Goal: Information Seeking & Learning: Understand process/instructions

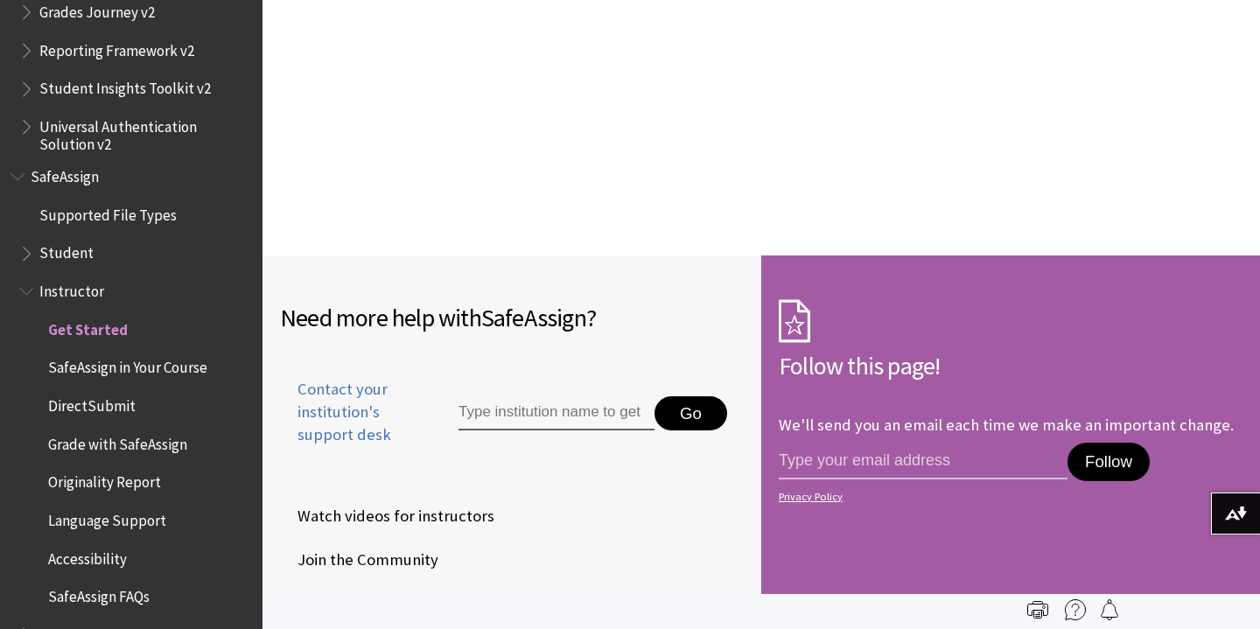
scroll to position [2597, 0]
click at [143, 391] on span "DirectSubmit" at bounding box center [140, 406] width 224 height 30
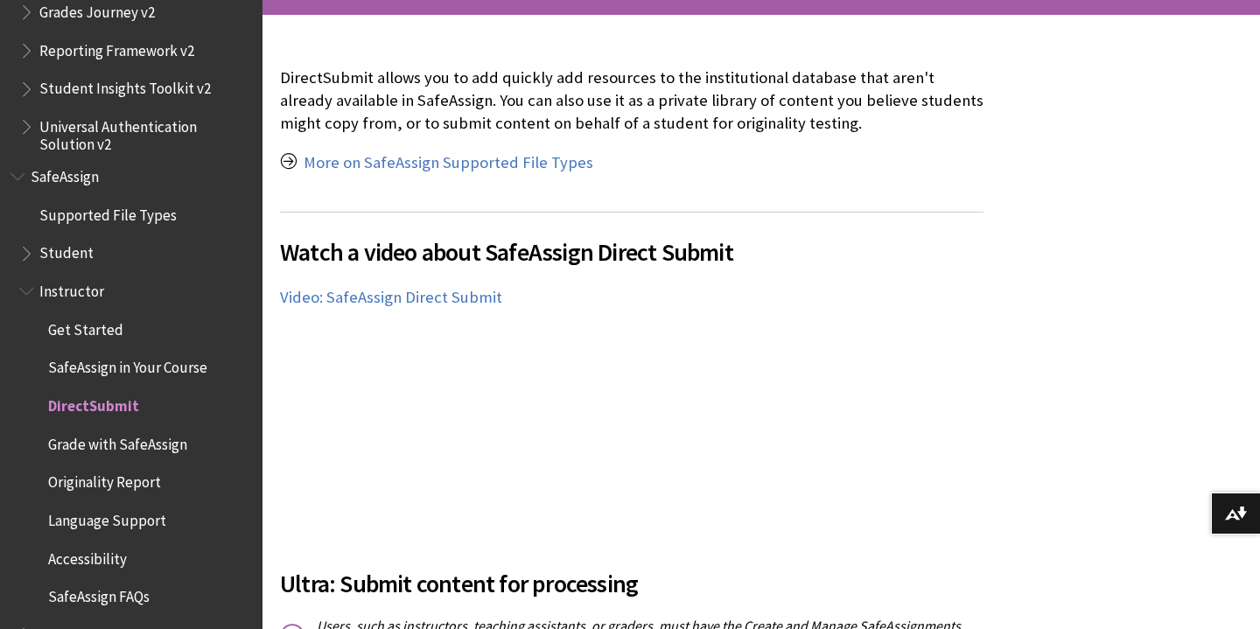
scroll to position [379, 0]
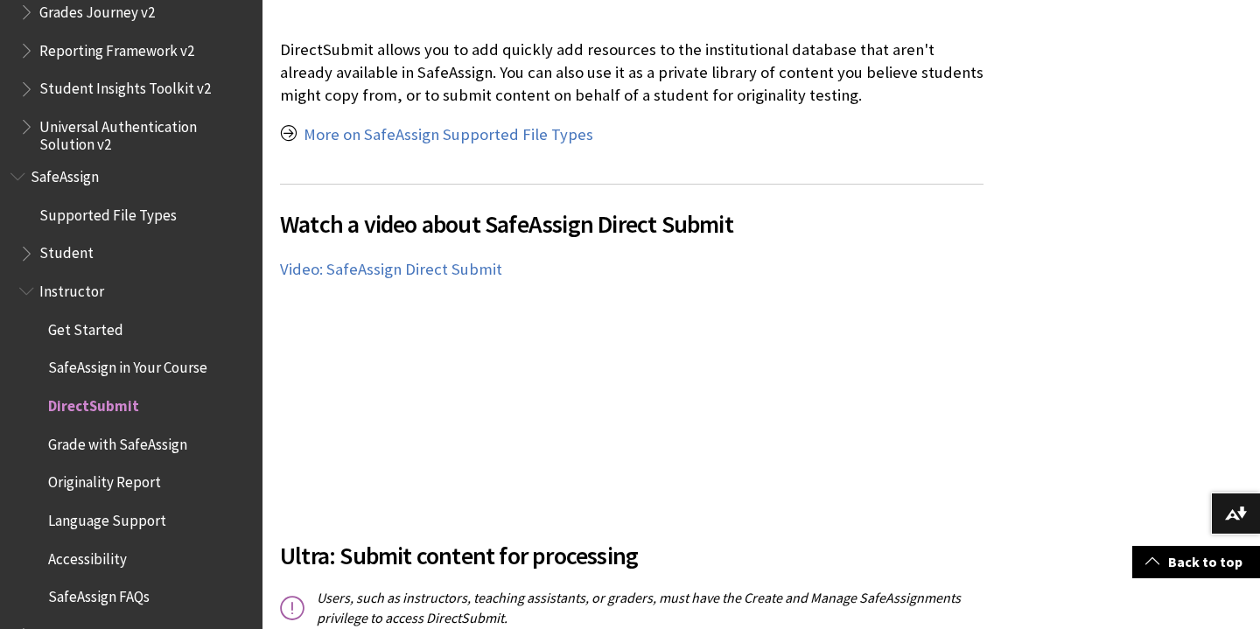
click at [121, 468] on span "Originality Report" at bounding box center [104, 480] width 113 height 24
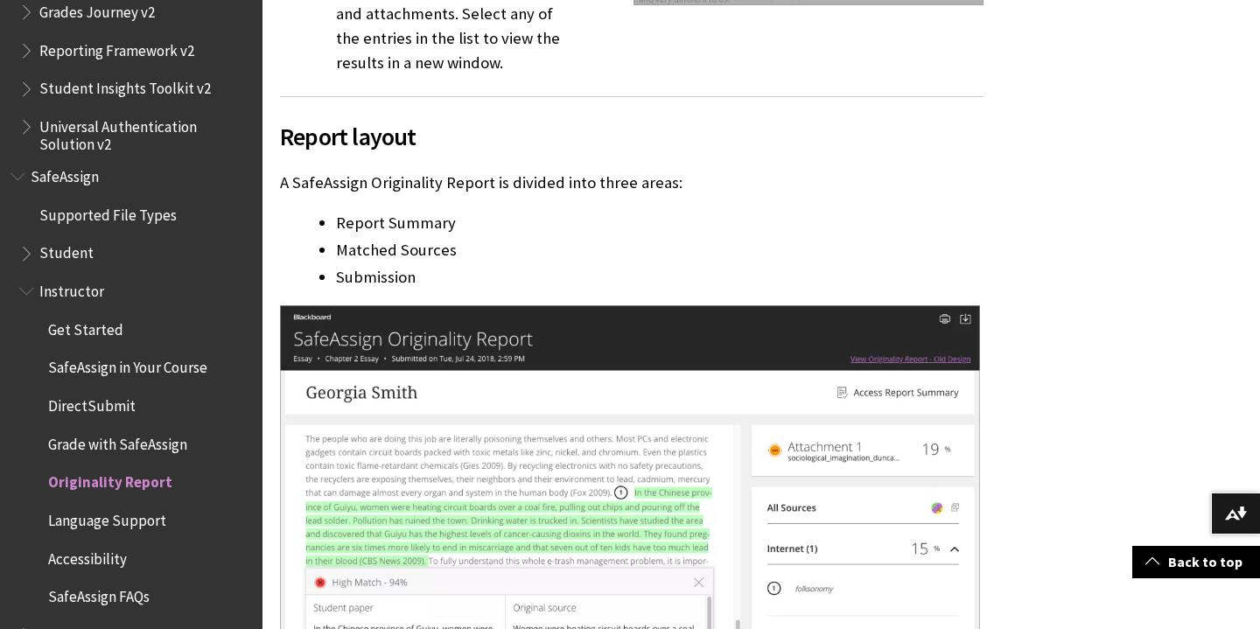
scroll to position [2675, 0]
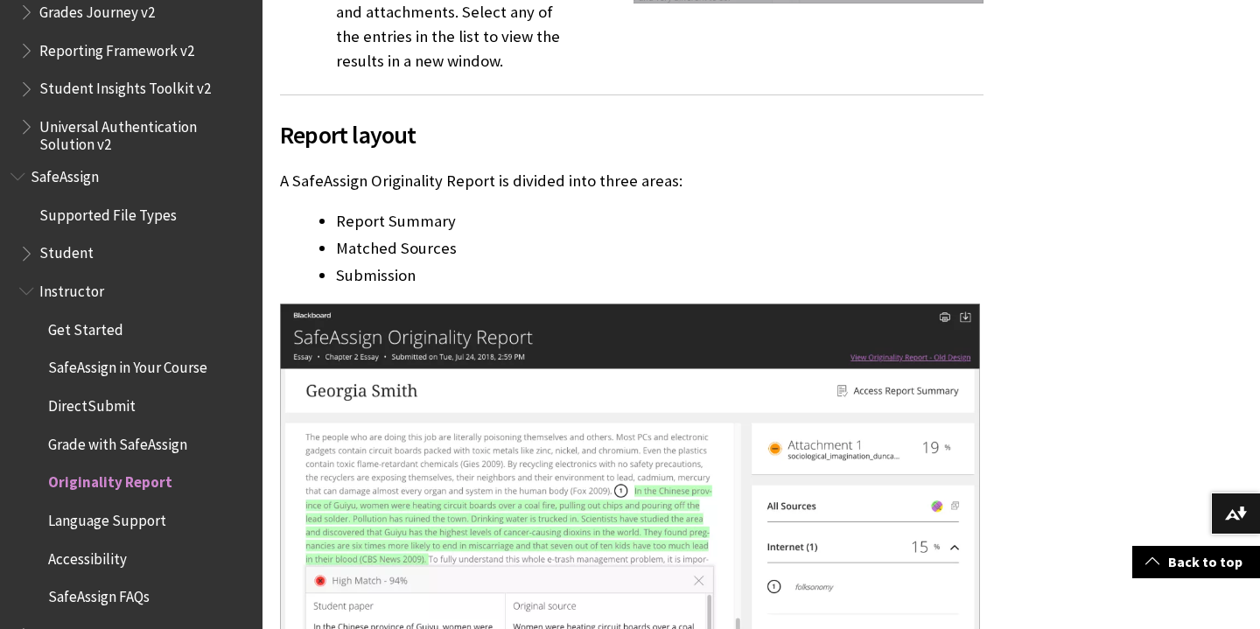
click at [116, 239] on span "Student" at bounding box center [135, 254] width 233 height 30
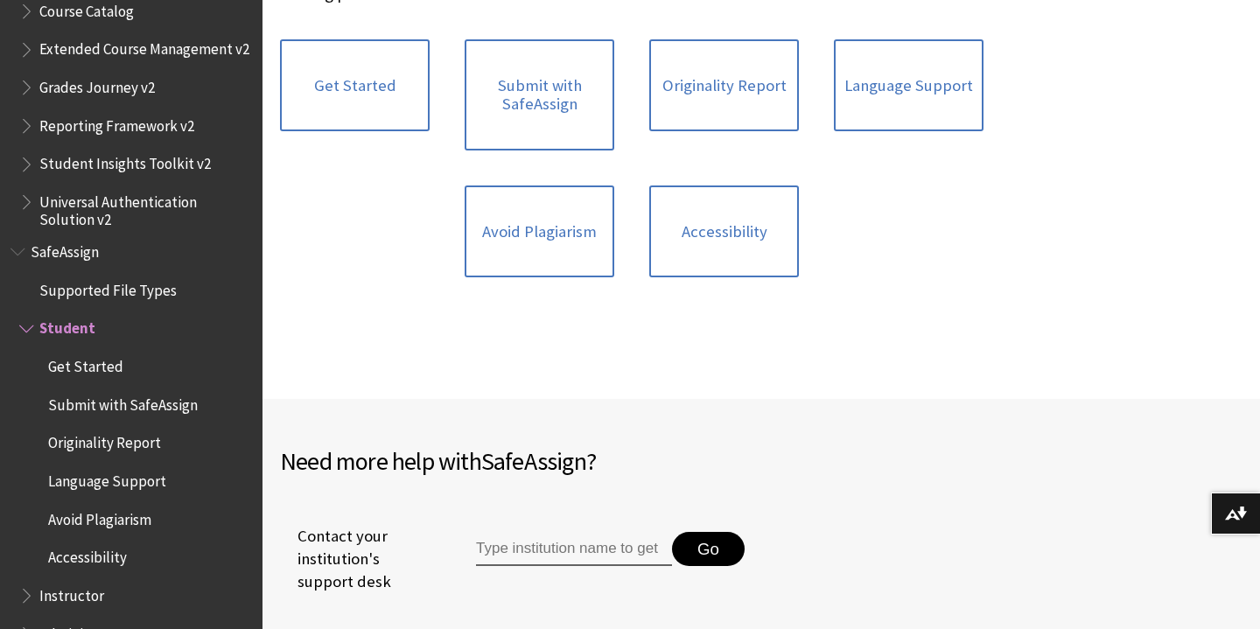
scroll to position [515, 0]
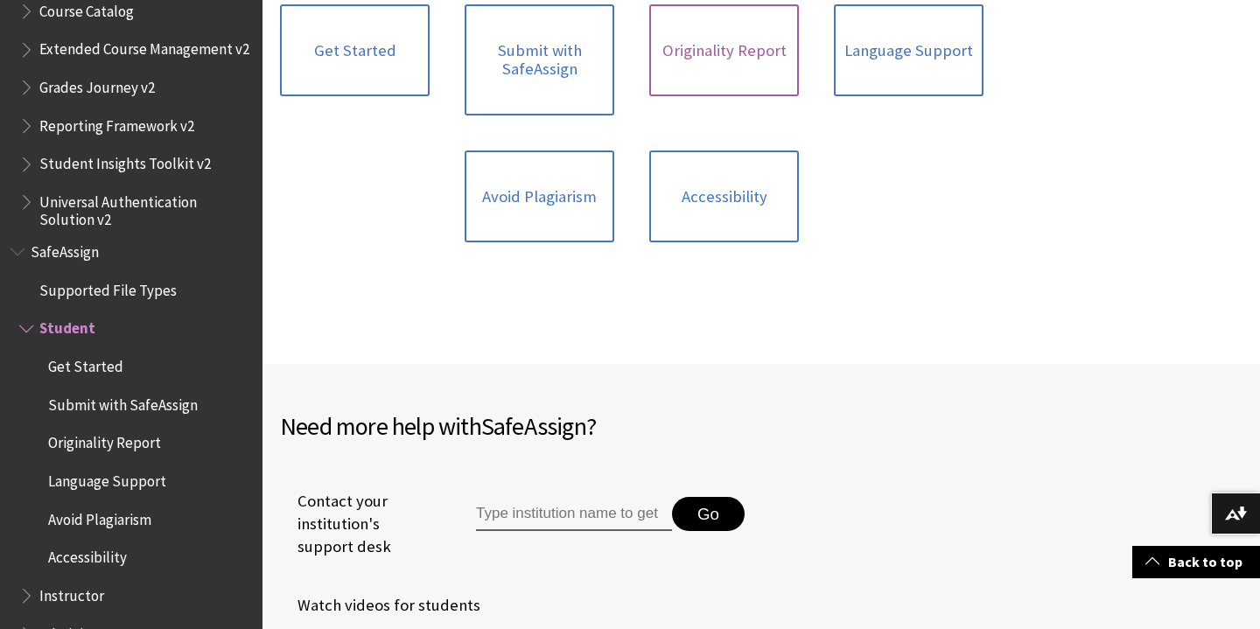
click at [705, 45] on link "Originality Report" at bounding box center [724, 50] width 150 height 93
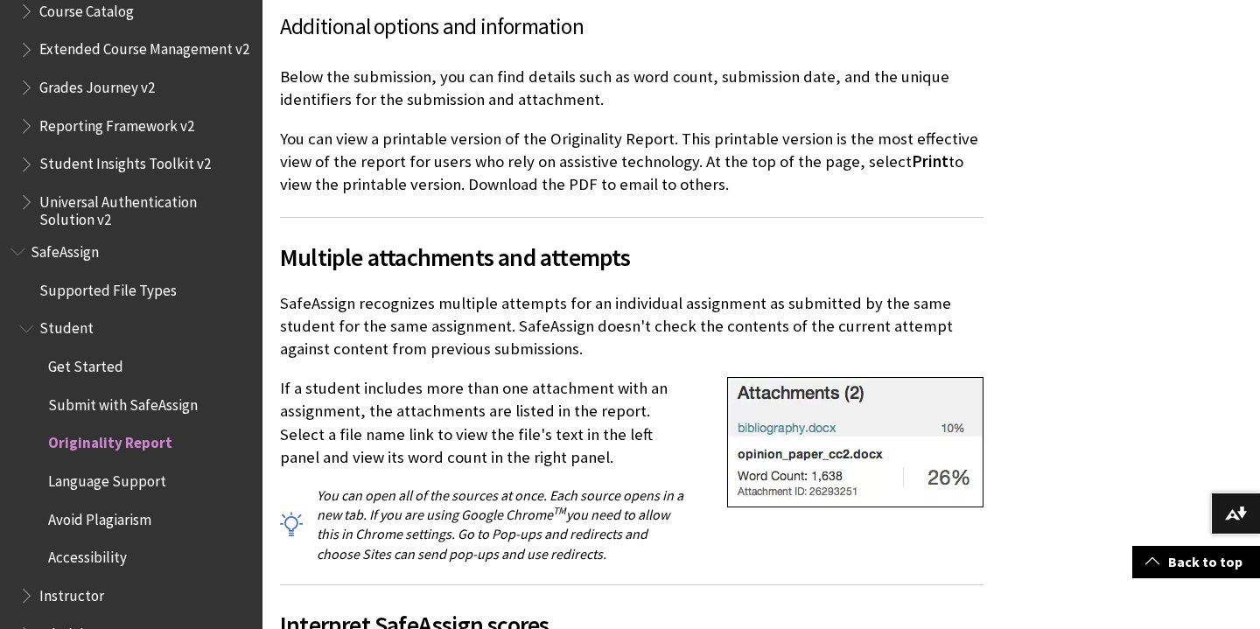
scroll to position [4788, 0]
